Goal: Information Seeking & Learning: Learn about a topic

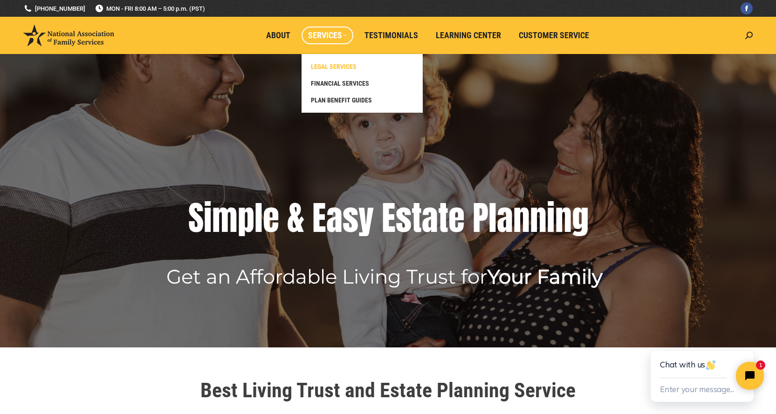
click at [326, 68] on span "LEGAL SERVICES" at bounding box center [334, 66] width 46 height 8
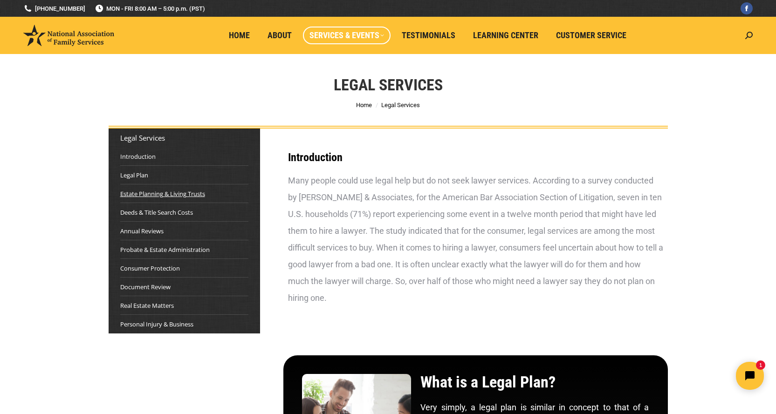
click at [195, 195] on link "Estate Planning & Living Trusts" at bounding box center [162, 193] width 85 height 9
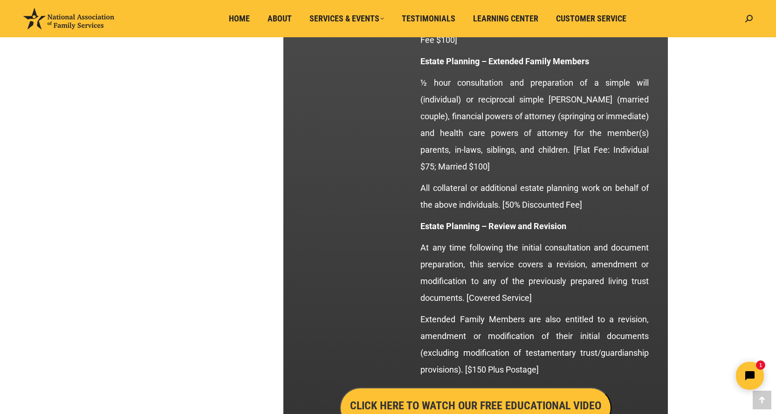
scroll to position [1609, 0]
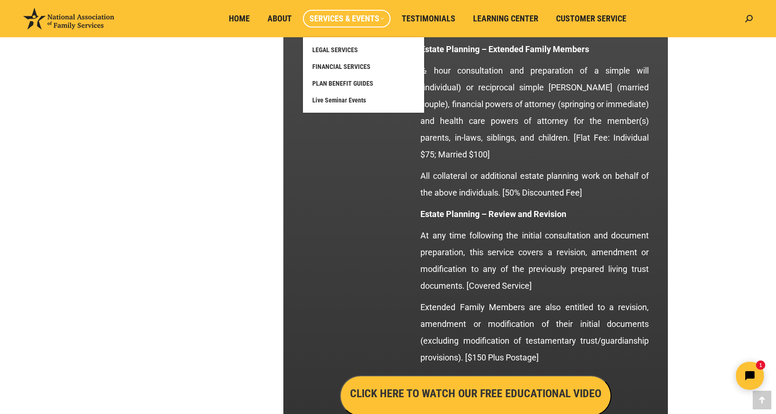
click at [330, 15] on span "Services & Events" at bounding box center [346, 19] width 75 height 10
click at [346, 64] on span "FINANCIAL SERVICES" at bounding box center [341, 66] width 58 height 8
click at [361, 64] on span "FINANCIAL SERVICES" at bounding box center [341, 66] width 58 height 8
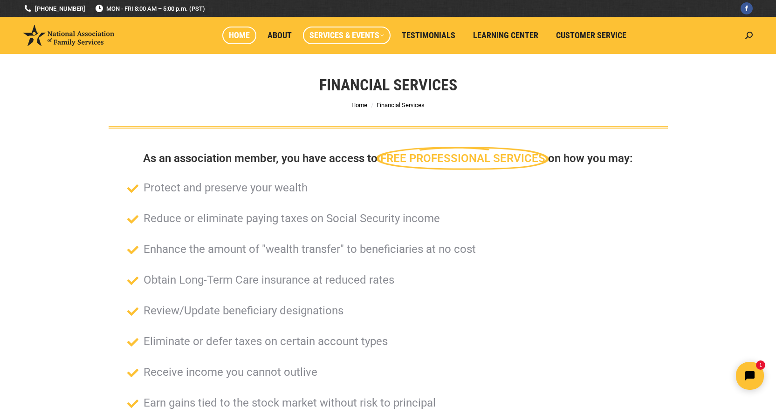
click at [242, 34] on span "Home" at bounding box center [239, 35] width 21 height 10
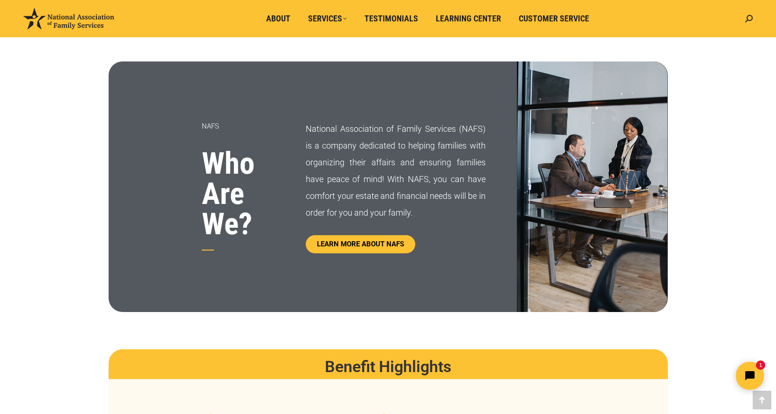
scroll to position [419, 0]
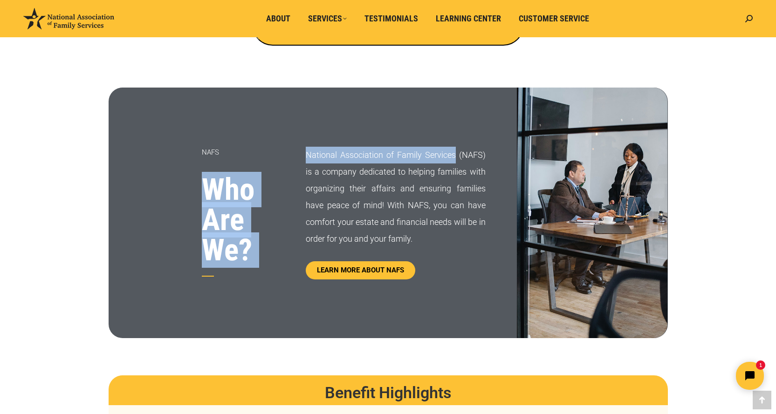
drag, startPoint x: 305, startPoint y: 156, endPoint x: 456, endPoint y: 159, distance: 150.5
click at [456, 159] on div "NAFS Who Are We? National Association of Family Services (NAFS) is a company de…" at bounding box center [388, 213] width 559 height 251
copy div "Who Are We? National Association of Family Services"
click at [287, 15] on span "About" at bounding box center [278, 19] width 24 height 10
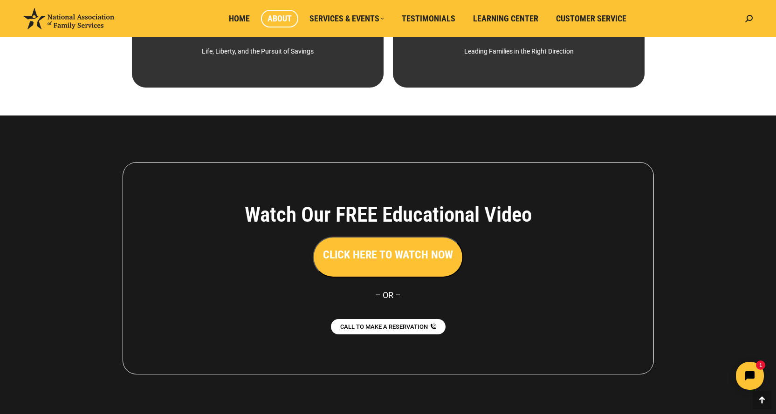
scroll to position [651, 0]
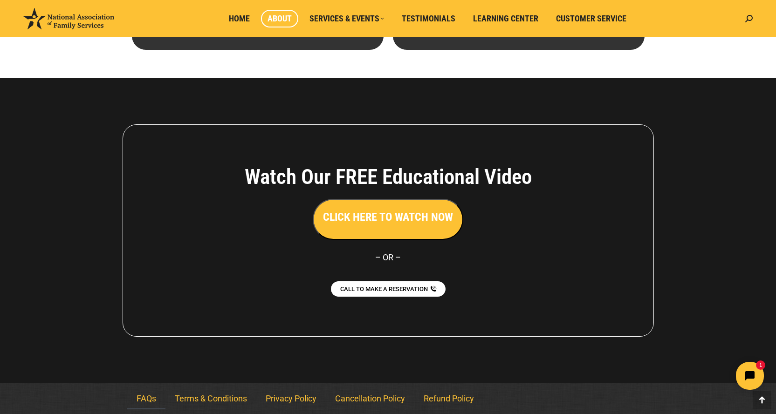
click at [148, 398] on link "FAQs" at bounding box center [146, 398] width 38 height 21
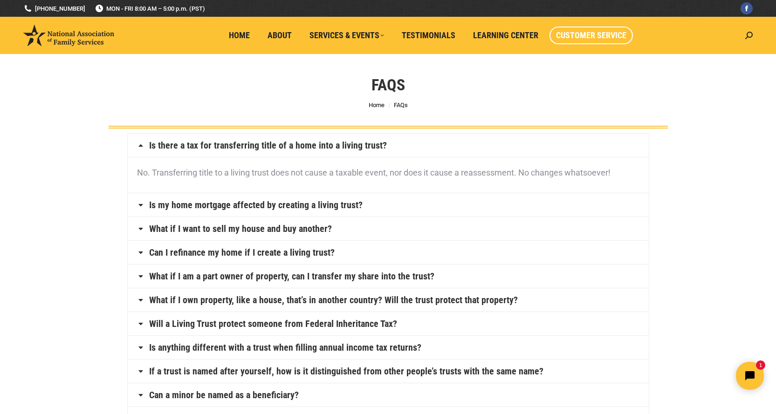
click at [579, 37] on span "Customer Service" at bounding box center [591, 35] width 70 height 10
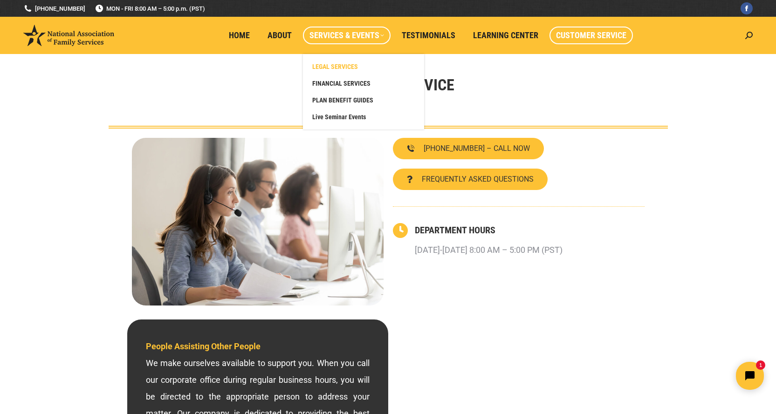
click at [333, 66] on span "LEGAL SERVICES" at bounding box center [335, 66] width 46 height 8
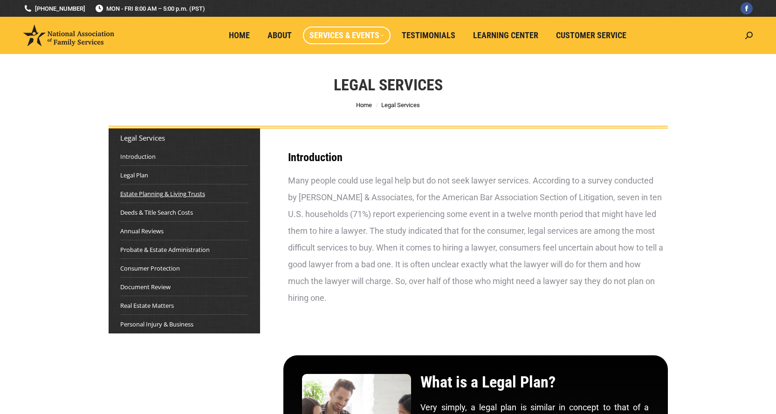
click at [166, 196] on link "Estate Planning & Living Trusts" at bounding box center [162, 193] width 85 height 9
click at [144, 196] on link "Estate Planning & Living Trusts" at bounding box center [162, 193] width 85 height 9
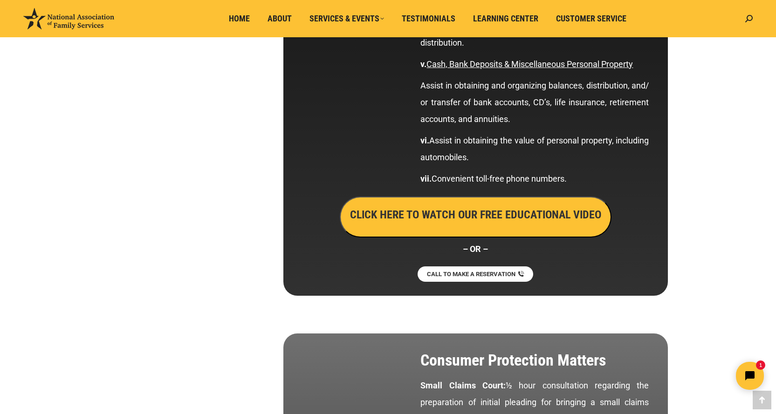
scroll to position [3240, 0]
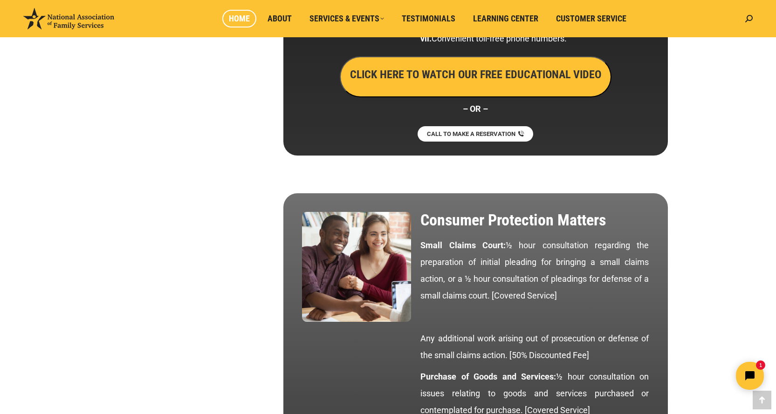
click at [235, 16] on span "Home" at bounding box center [239, 19] width 21 height 10
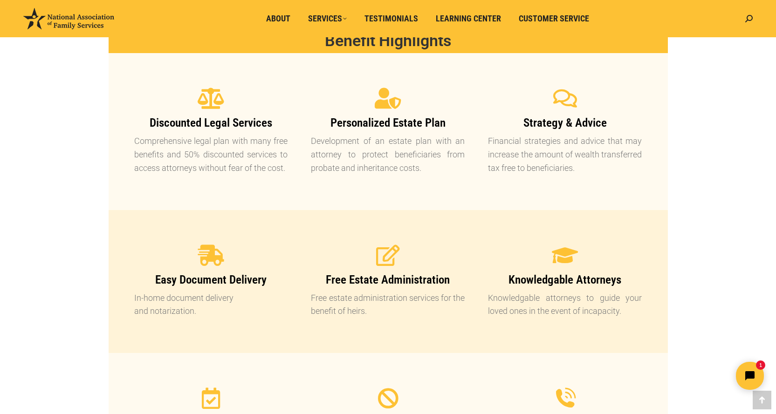
scroll to position [682, 0]
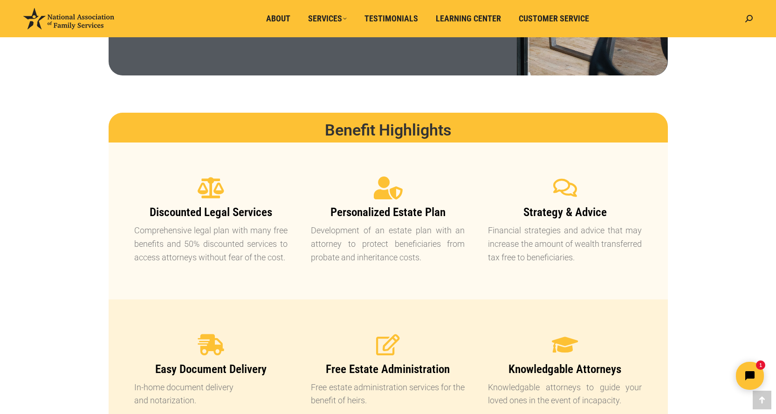
click at [388, 192] on icon at bounding box center [387, 188] width 23 height 23
click at [380, 212] on span "Personalized Estate Plan" at bounding box center [387, 212] width 115 height 14
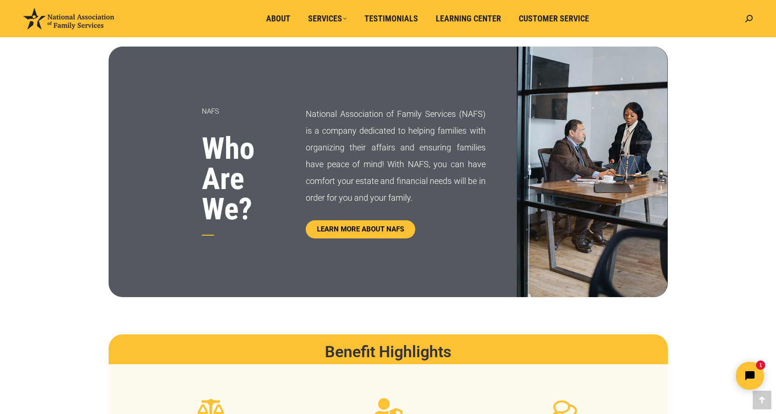
scroll to position [449, 0]
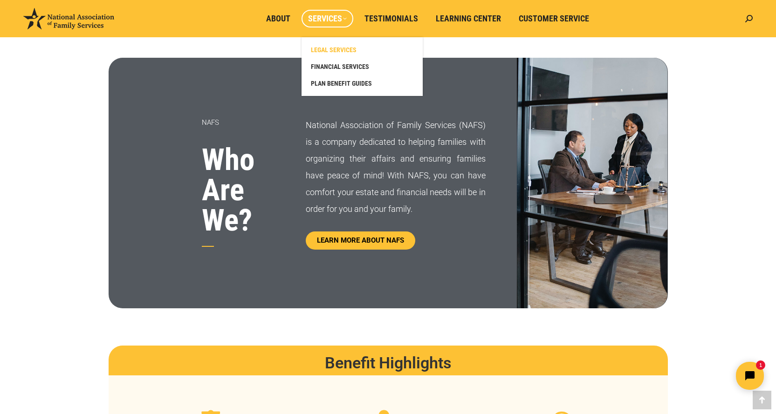
click at [335, 48] on span "LEGAL SERVICES" at bounding box center [334, 50] width 46 height 8
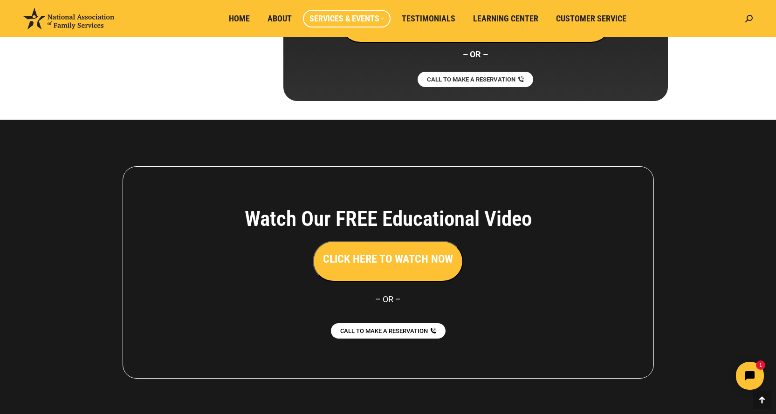
scroll to position [5166, 0]
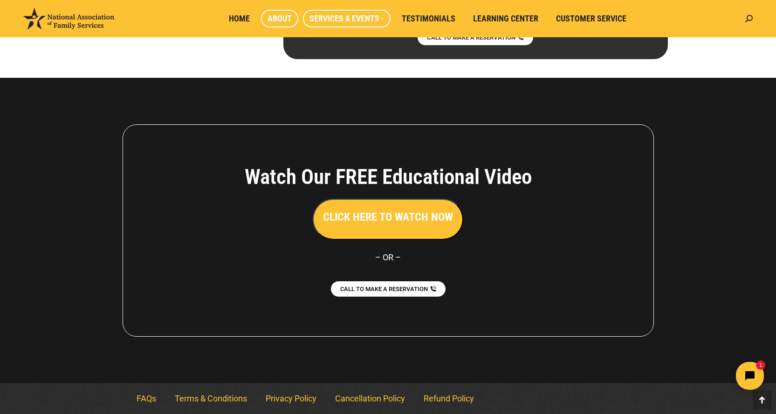
click at [287, 21] on span "About" at bounding box center [279, 19] width 24 height 10
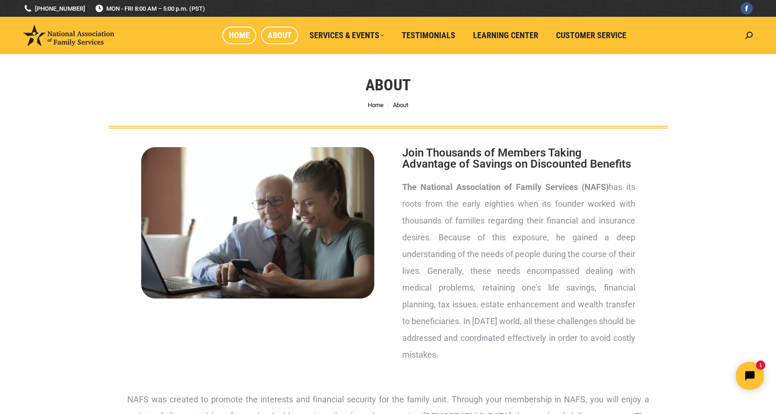
click at [233, 34] on span "Home" at bounding box center [239, 35] width 21 height 10
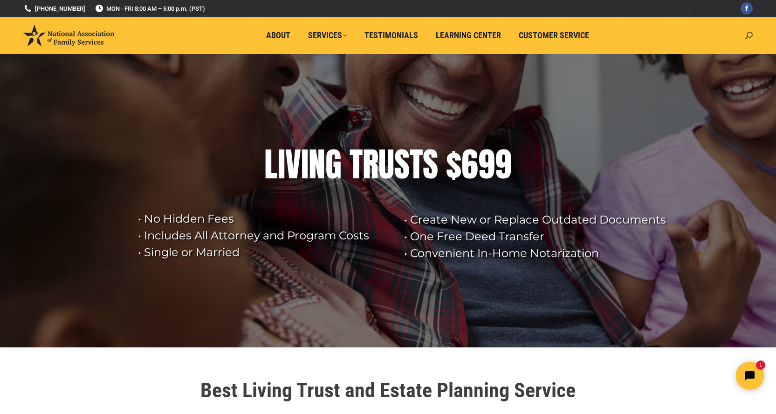
click at [751, 34] on icon at bounding box center [748, 35] width 7 height 7
type input "699"
click input "Go!" at bounding box center [0, 0] width 0 height 0
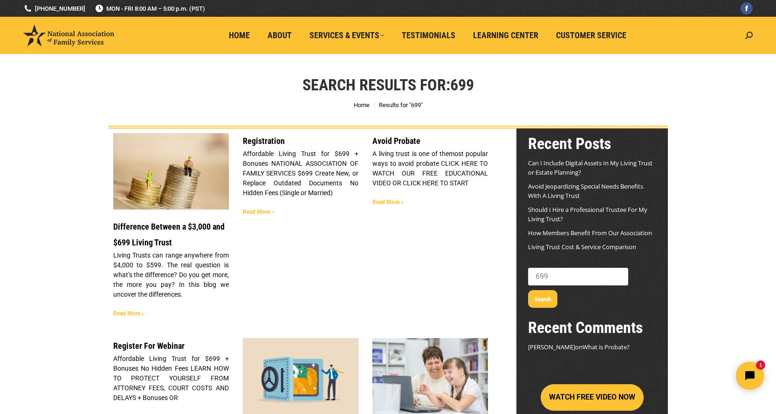
click at [140, 227] on link "Difference Between a $3,000 and $699 Living Trust" at bounding box center [168, 235] width 111 height 26
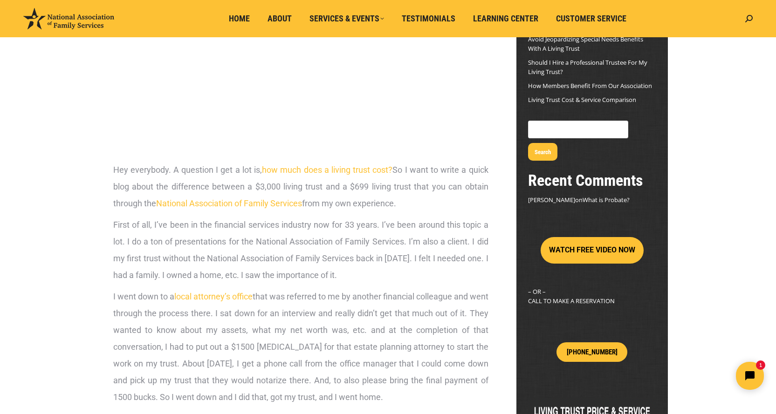
scroll to position [47, 0]
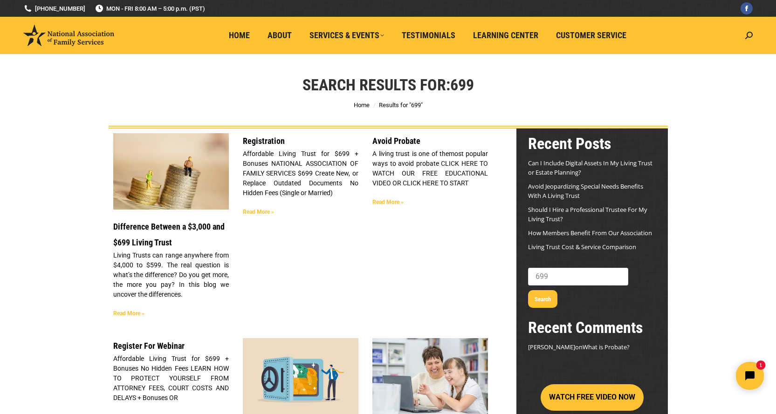
click at [266, 138] on link "Registration" at bounding box center [264, 141] width 42 height 10
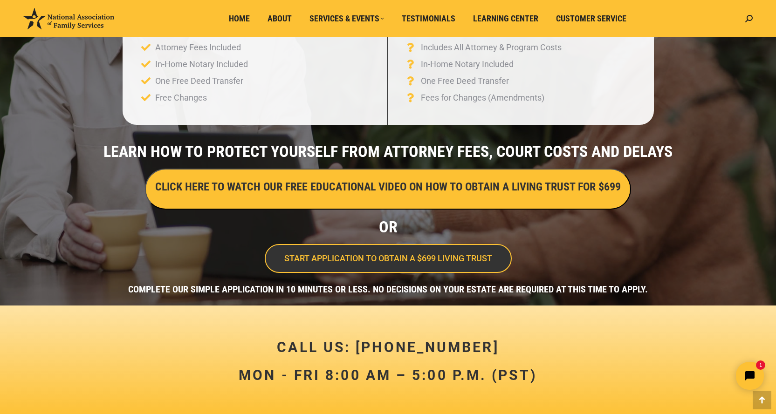
scroll to position [233, 0]
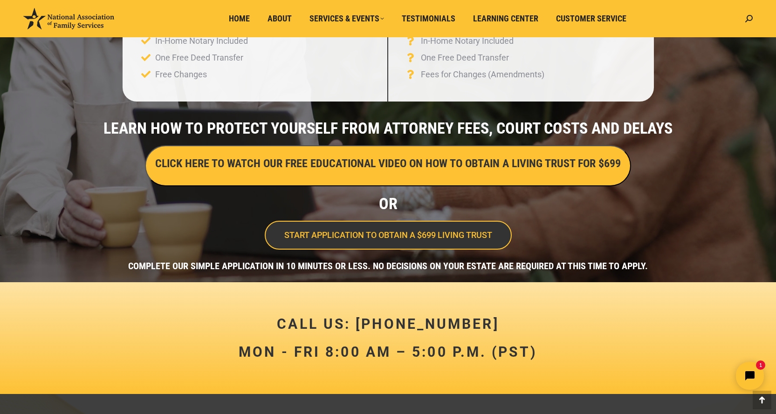
click at [387, 159] on h3 "CLICK HERE TO WATCH OUR FREE EDUCATIONAL VIDEO ON HOW TO OBTAIN A LIVING TRUST …" at bounding box center [387, 164] width 465 height 16
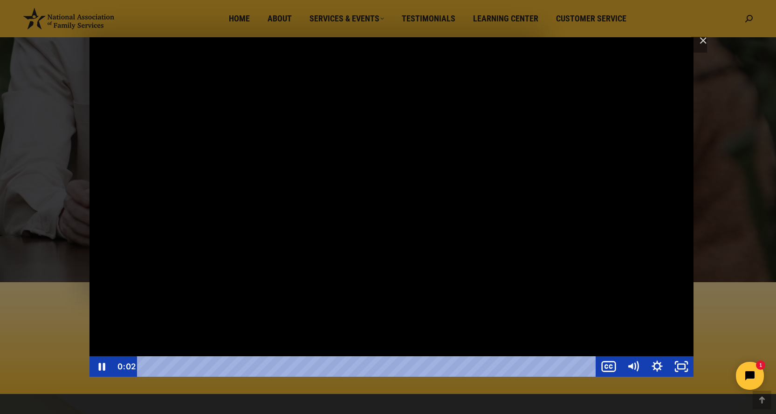
click at [385, 158] on div "Facebook - Webinar Landing Page" at bounding box center [391, 207] width 604 height 340
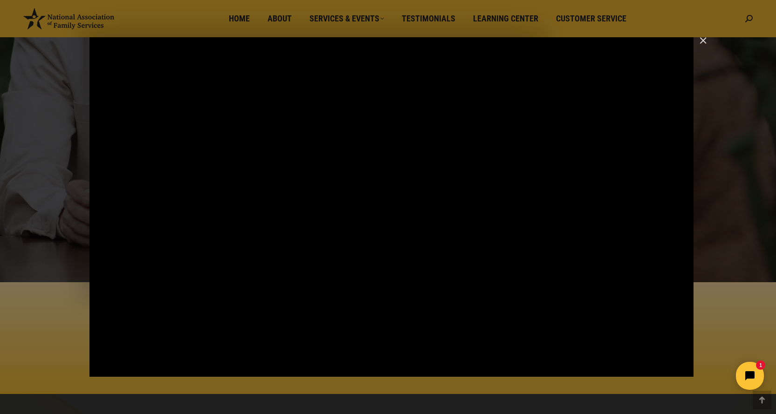
click at [703, 40] on img "Close" at bounding box center [699, 45] width 16 height 16
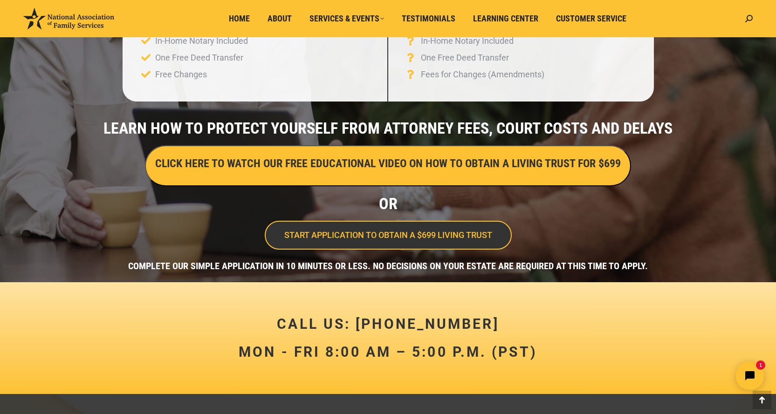
click at [415, 231] on span "START APPLICATION TO OBTAIN A $699 LIVING TRUST" at bounding box center [388, 235] width 208 height 8
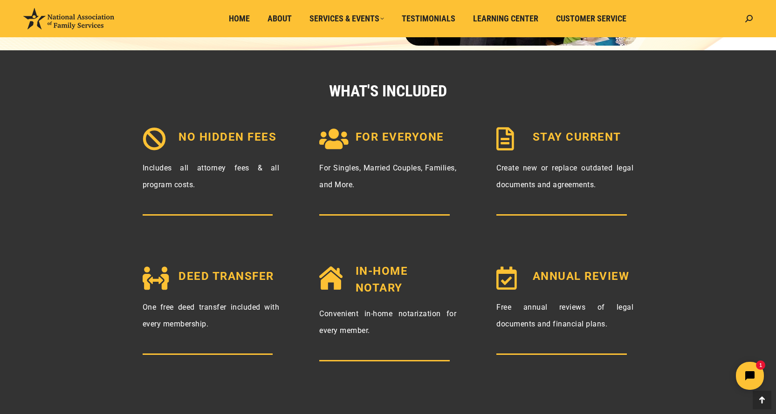
scroll to position [978, 0]
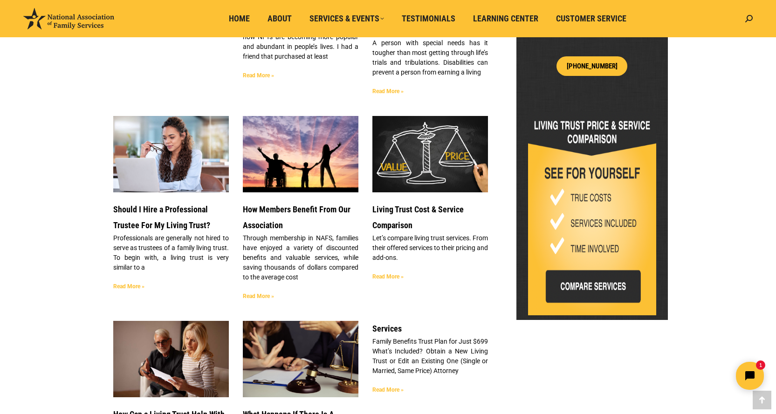
scroll to position [419, 0]
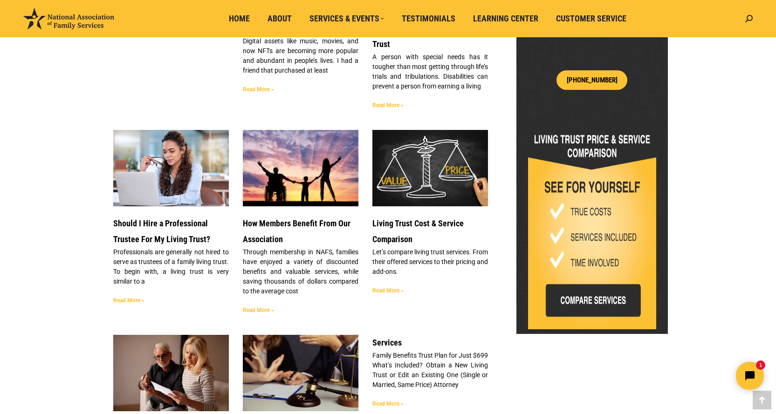
click at [610, 286] on img at bounding box center [592, 228] width 128 height 204
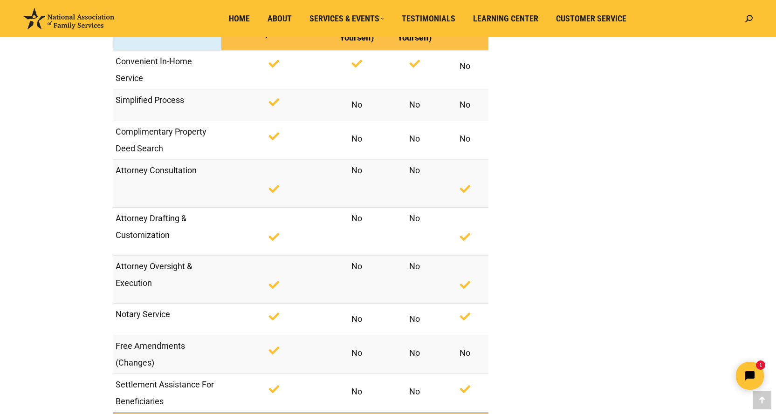
scroll to position [1165, 0]
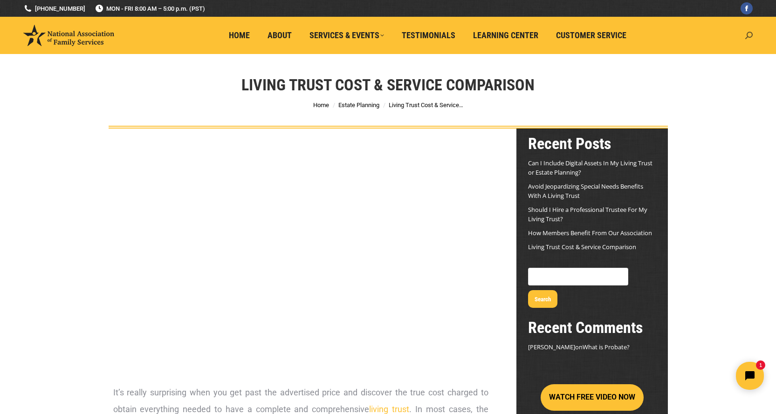
click at [750, 37] on icon at bounding box center [748, 35] width 7 height 7
type input "power of attorney"
click input "Go!" at bounding box center [0, 0] width 0 height 0
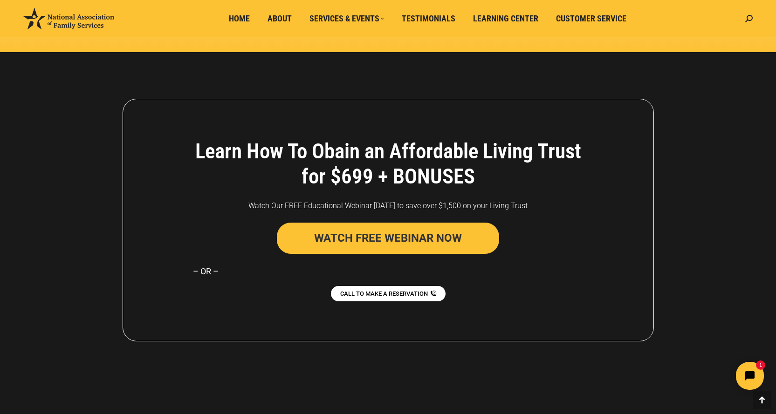
scroll to position [1992, 0]
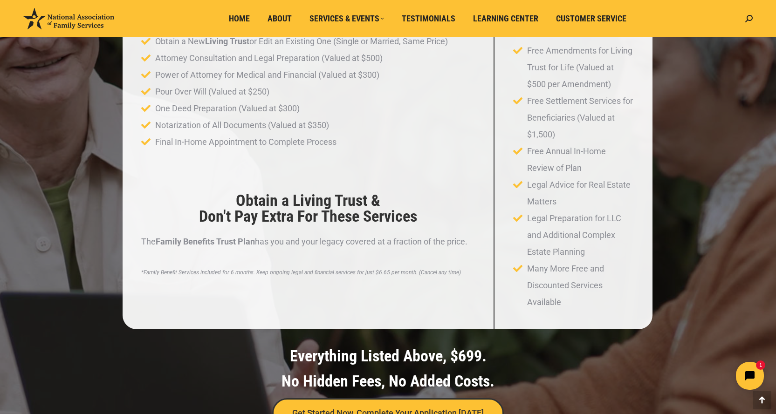
scroll to position [279, 0]
